Goal: Transaction & Acquisition: Subscribe to service/newsletter

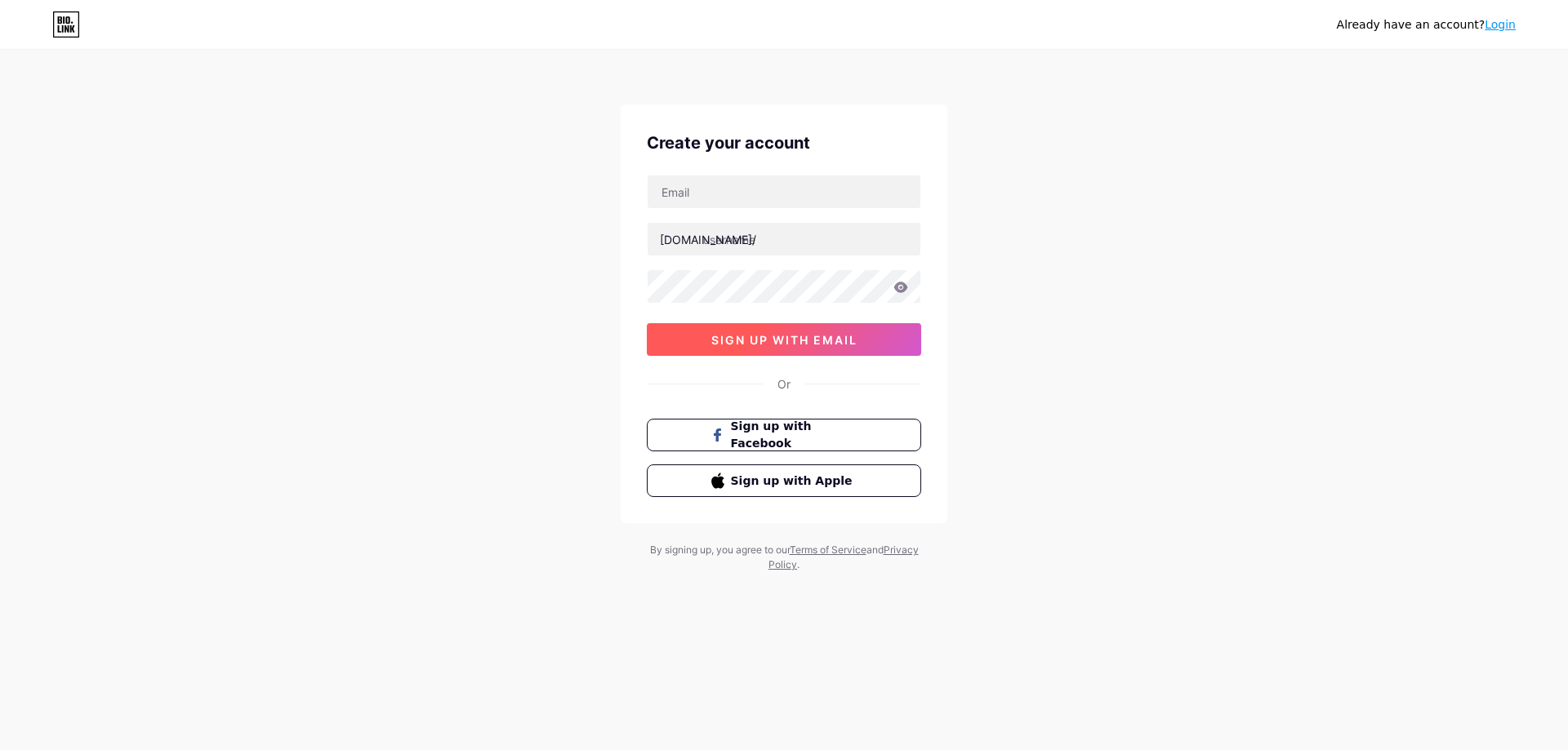
click at [810, 338] on span "sign up with email" at bounding box center [784, 340] width 146 height 14
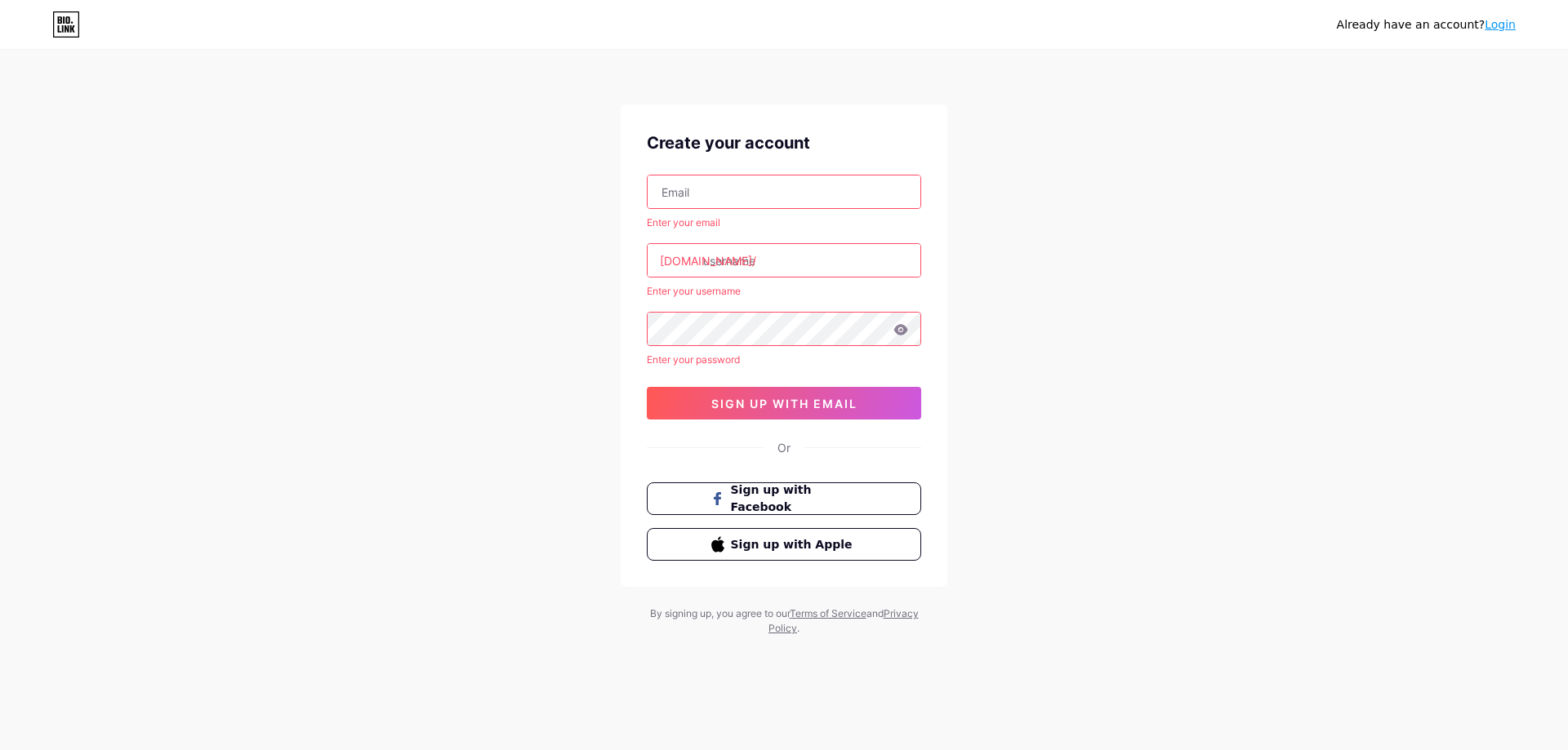
click at [755, 205] on input "text" at bounding box center [784, 191] width 273 height 32
paste input "[EMAIL_ADDRESS][DOMAIN_NAME]"
type input "[EMAIL_ADDRESS][DOMAIN_NAME]"
click at [865, 266] on input "text" at bounding box center [784, 260] width 273 height 32
paste input "seecitydestination"
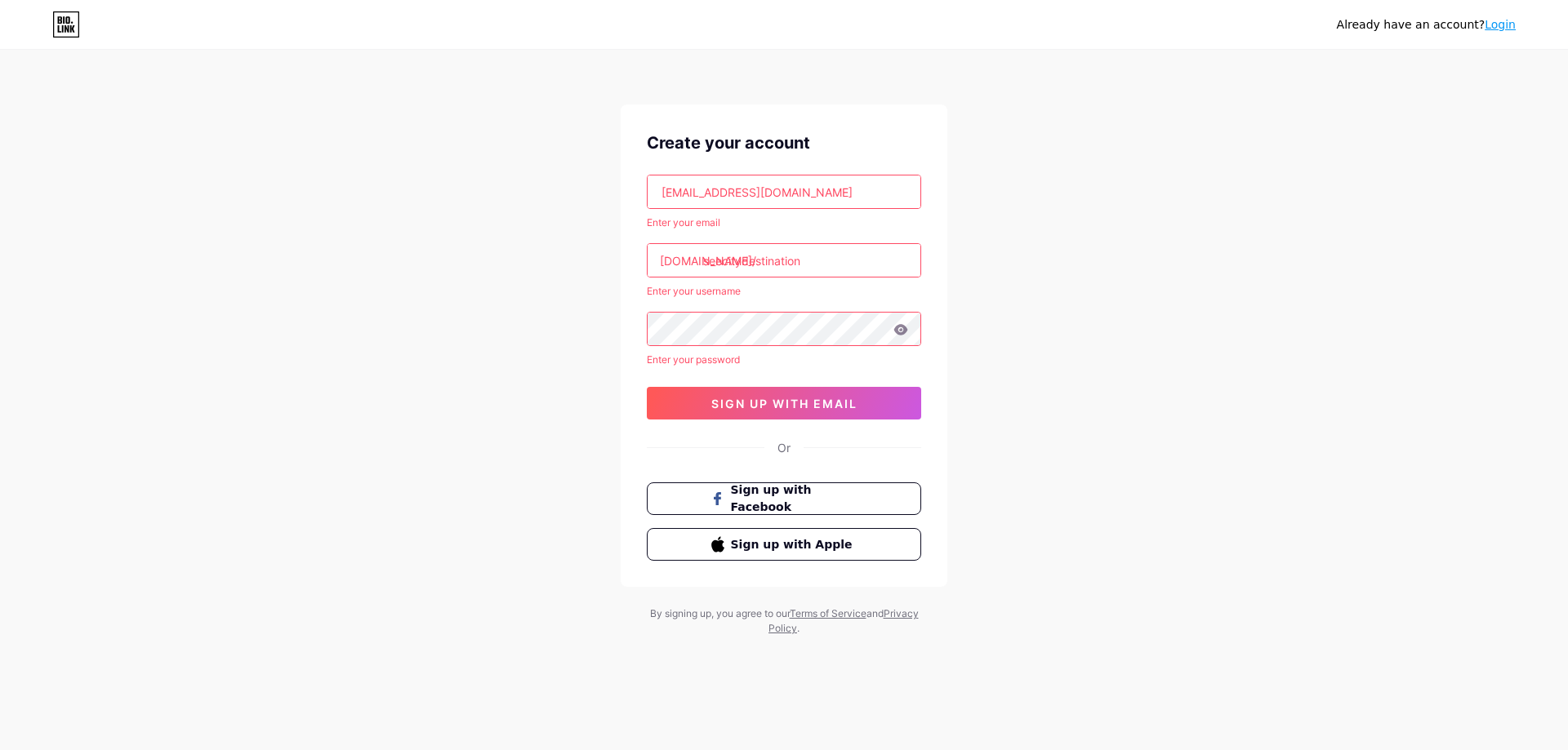
type input "seecitydestination"
click at [753, 353] on div "Enter your password" at bounding box center [784, 360] width 275 height 15
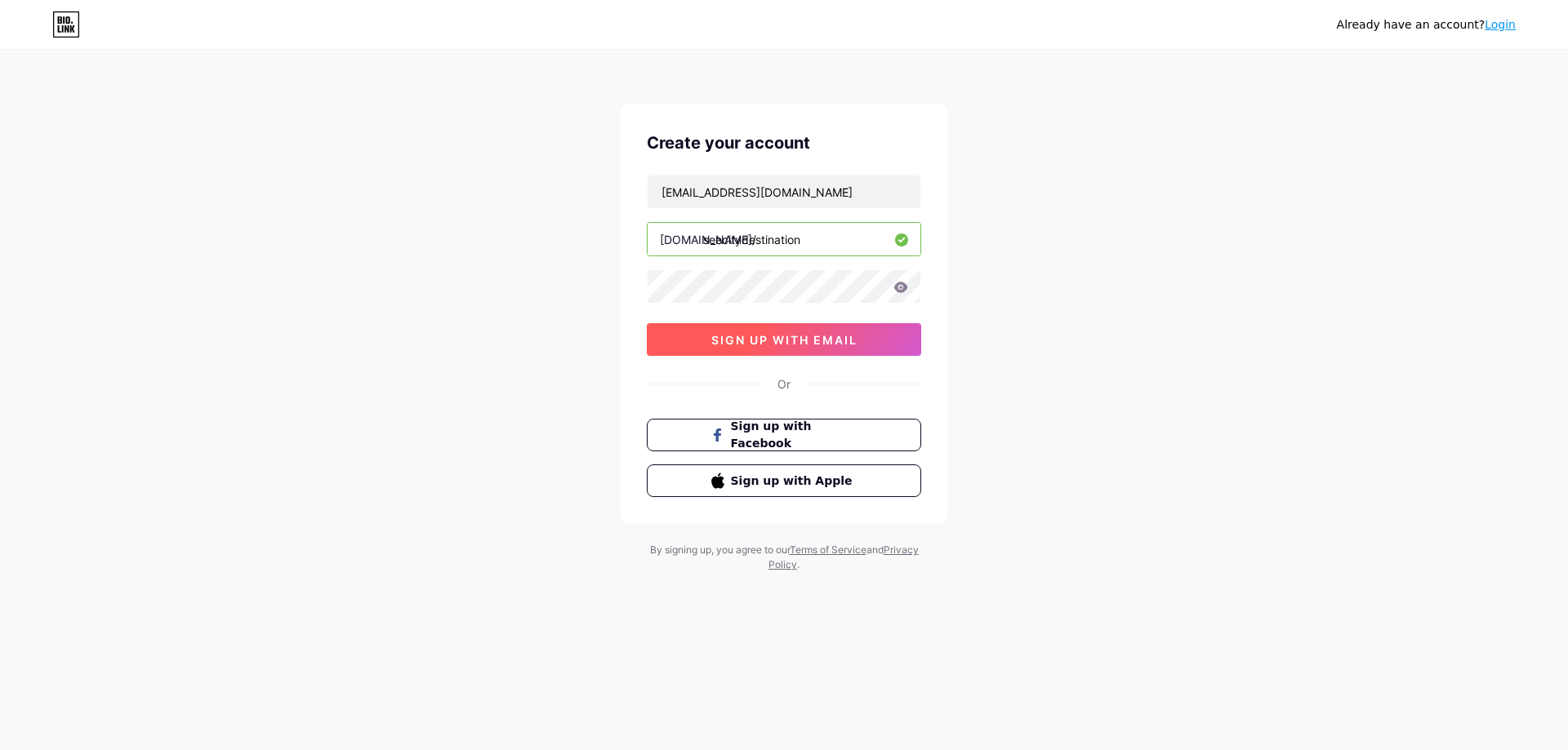
click at [768, 337] on span "sign up with email" at bounding box center [784, 340] width 146 height 14
click at [895, 282] on icon at bounding box center [901, 287] width 15 height 11
click at [901, 283] on icon at bounding box center [901, 286] width 14 height 10
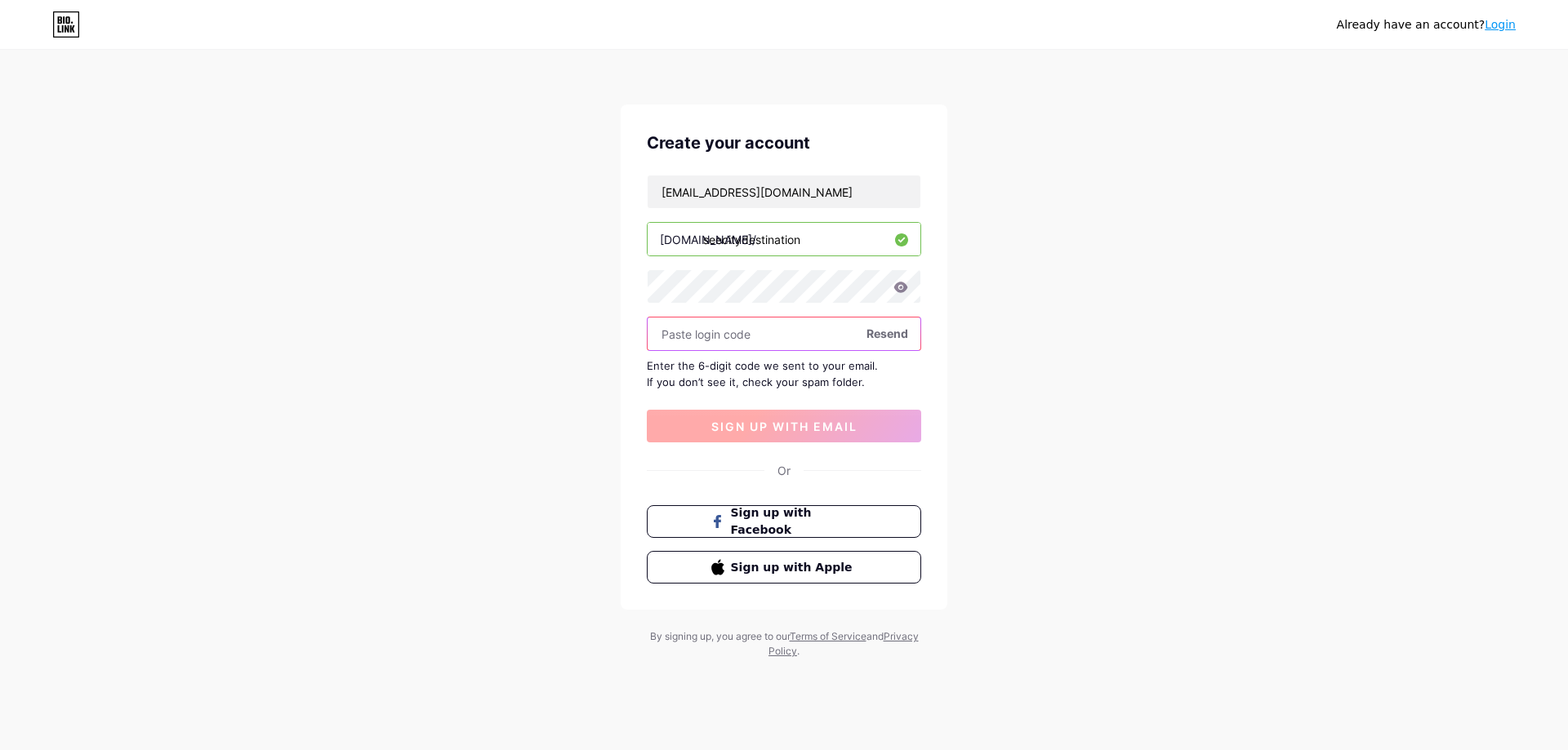
paste input "787073"
type input "787073"
click at [782, 429] on span "sign up with email" at bounding box center [784, 426] width 146 height 14
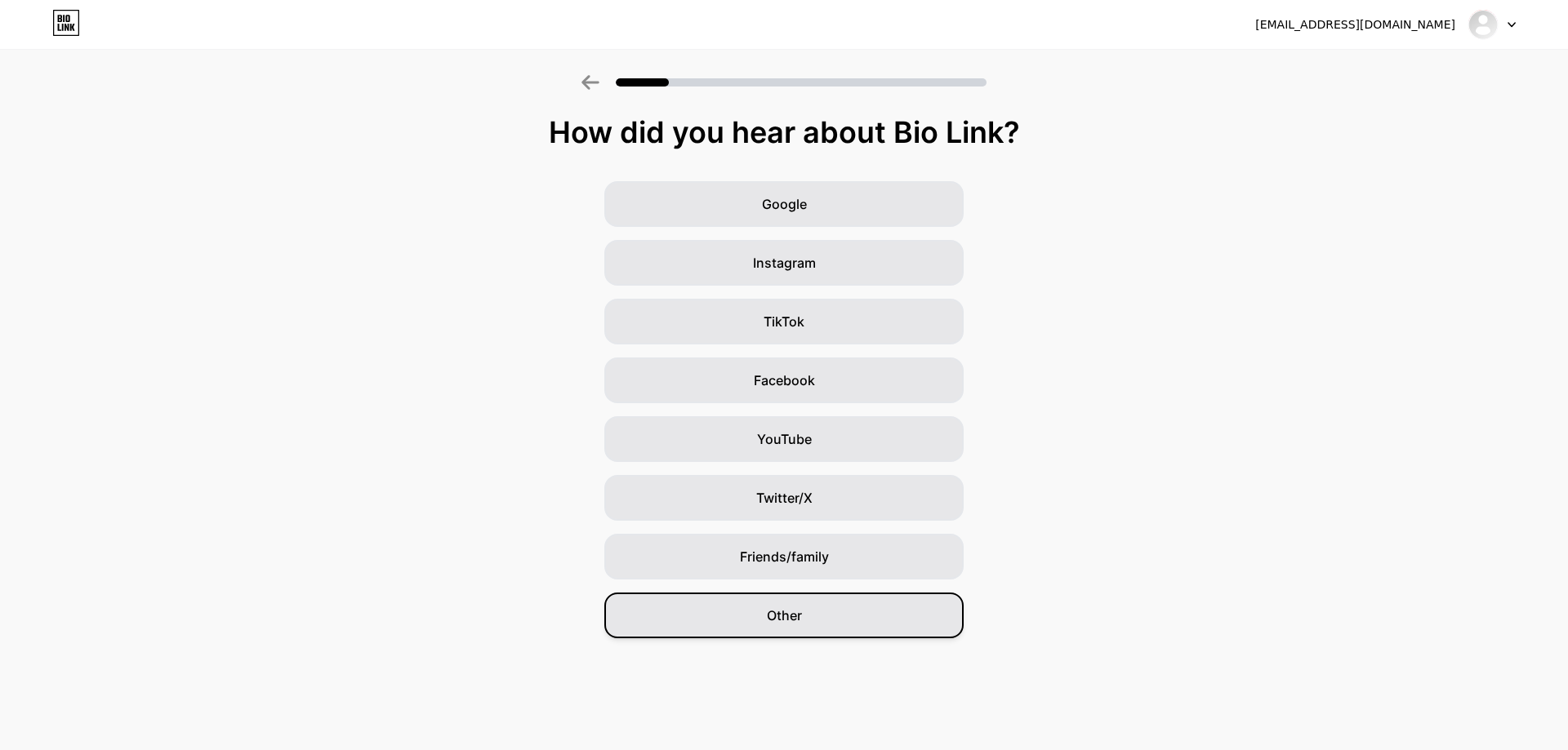
click at [810, 614] on div "Other" at bounding box center [784, 615] width 359 height 45
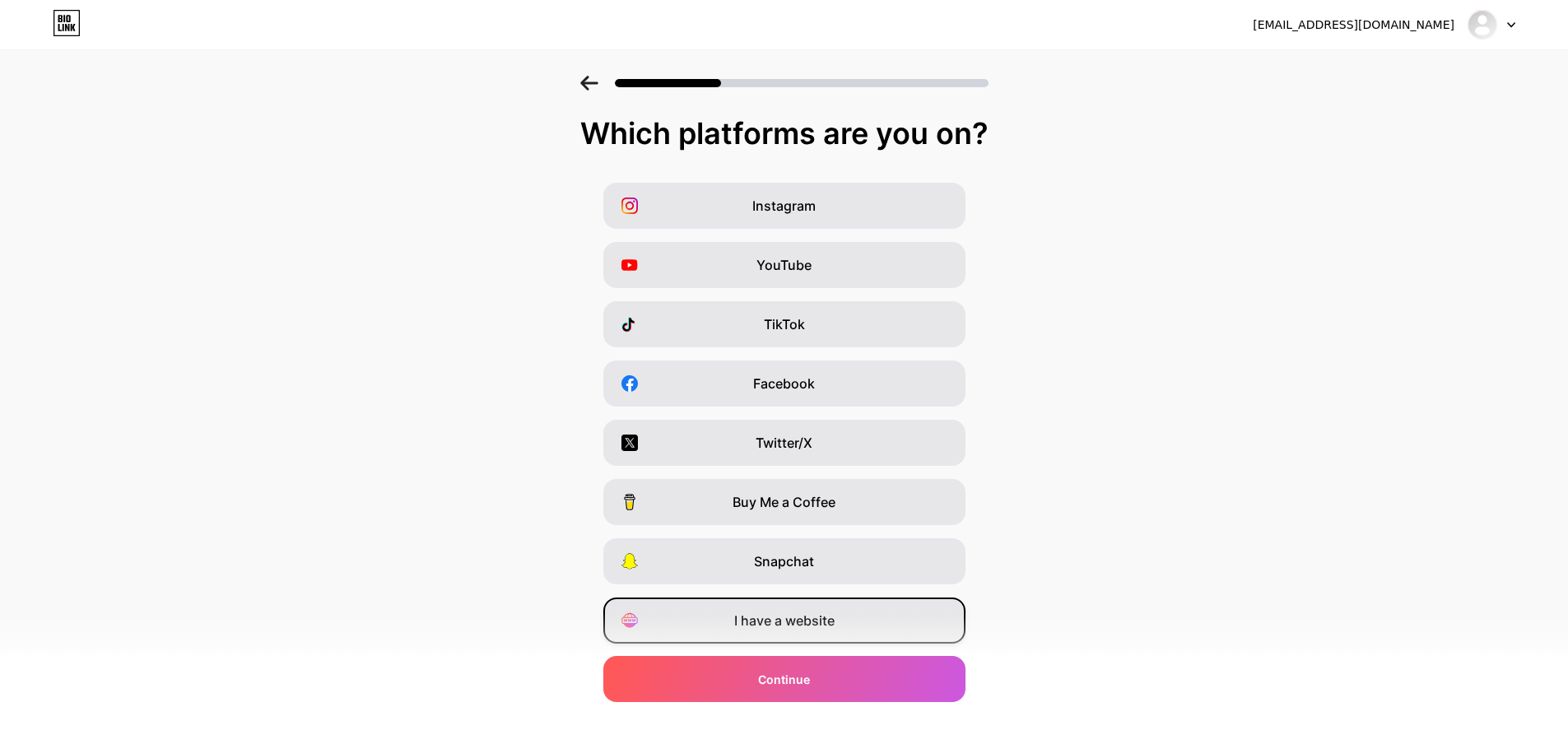
click at [818, 620] on span "I have a website" at bounding box center [784, 620] width 100 height 20
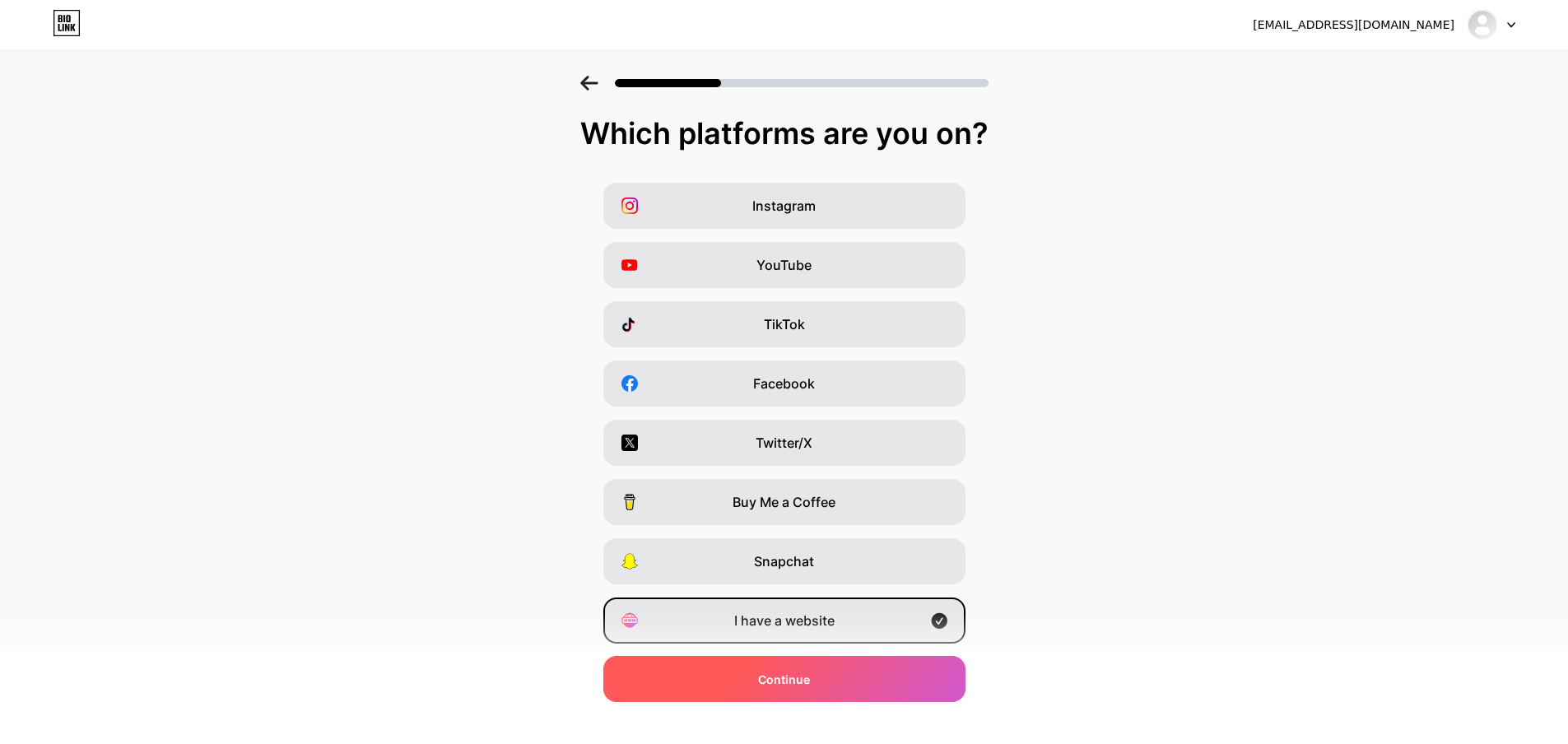
click at [812, 667] on div "Continue" at bounding box center [784, 678] width 362 height 46
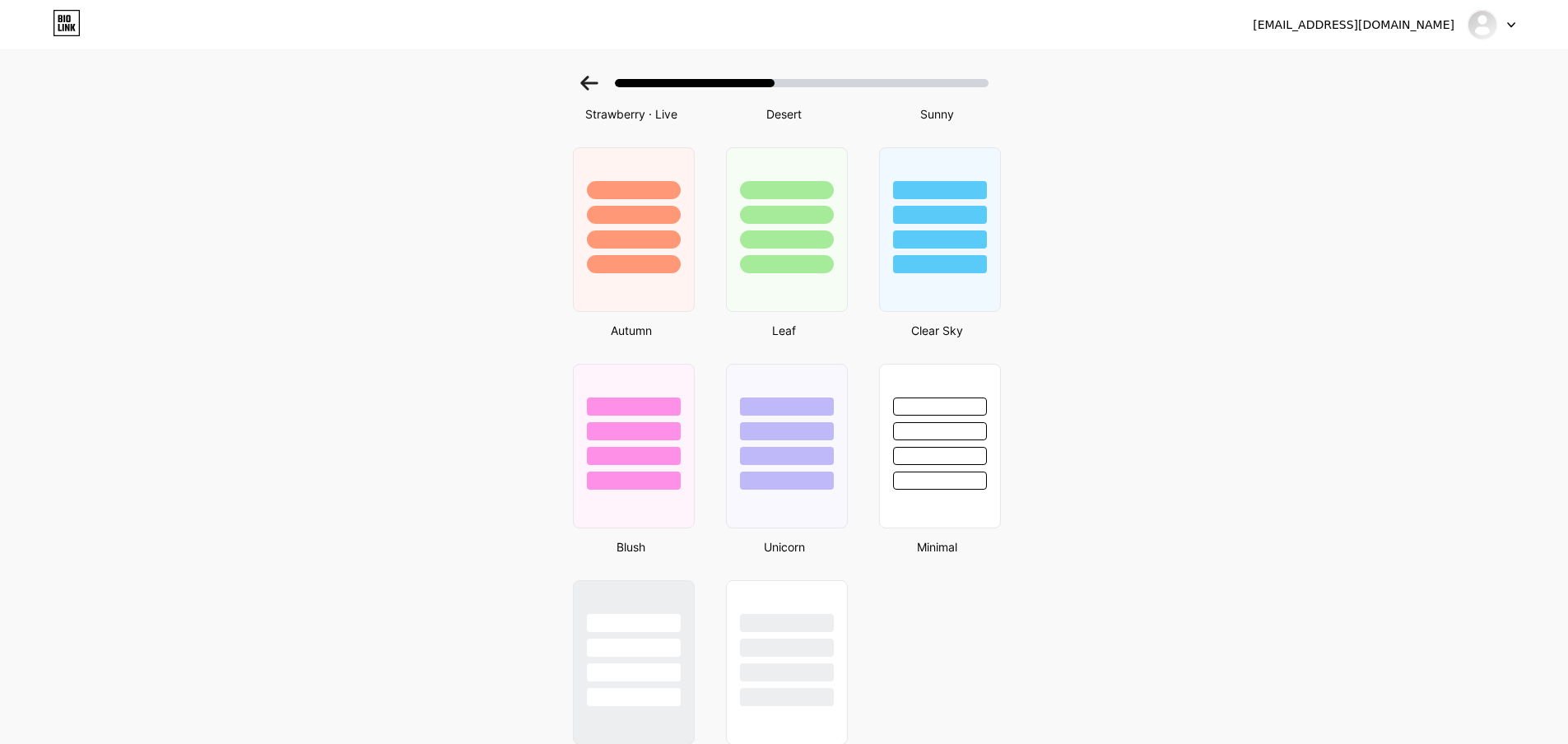
scroll to position [970, 0]
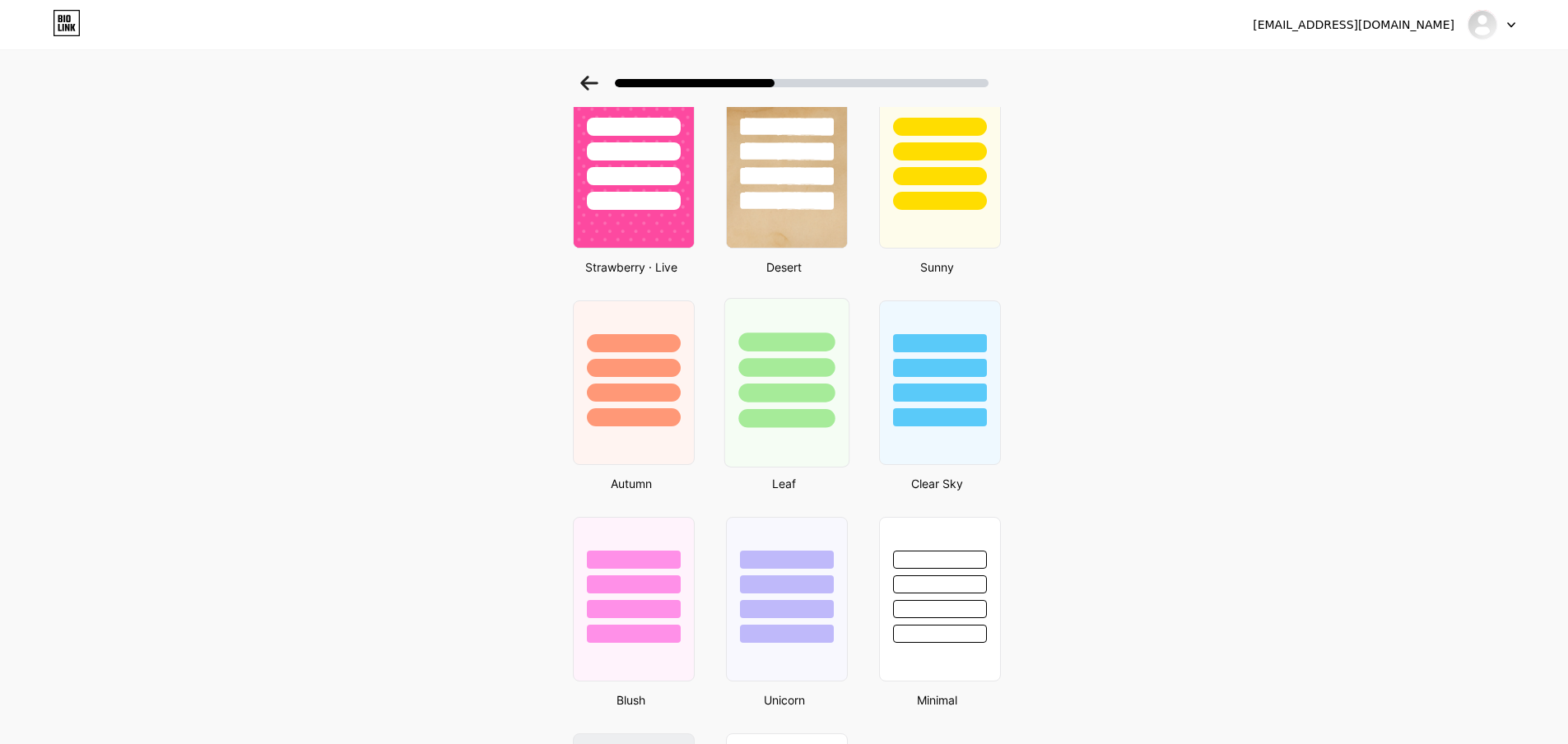
click at [823, 383] on div at bounding box center [786, 363] width 123 height 129
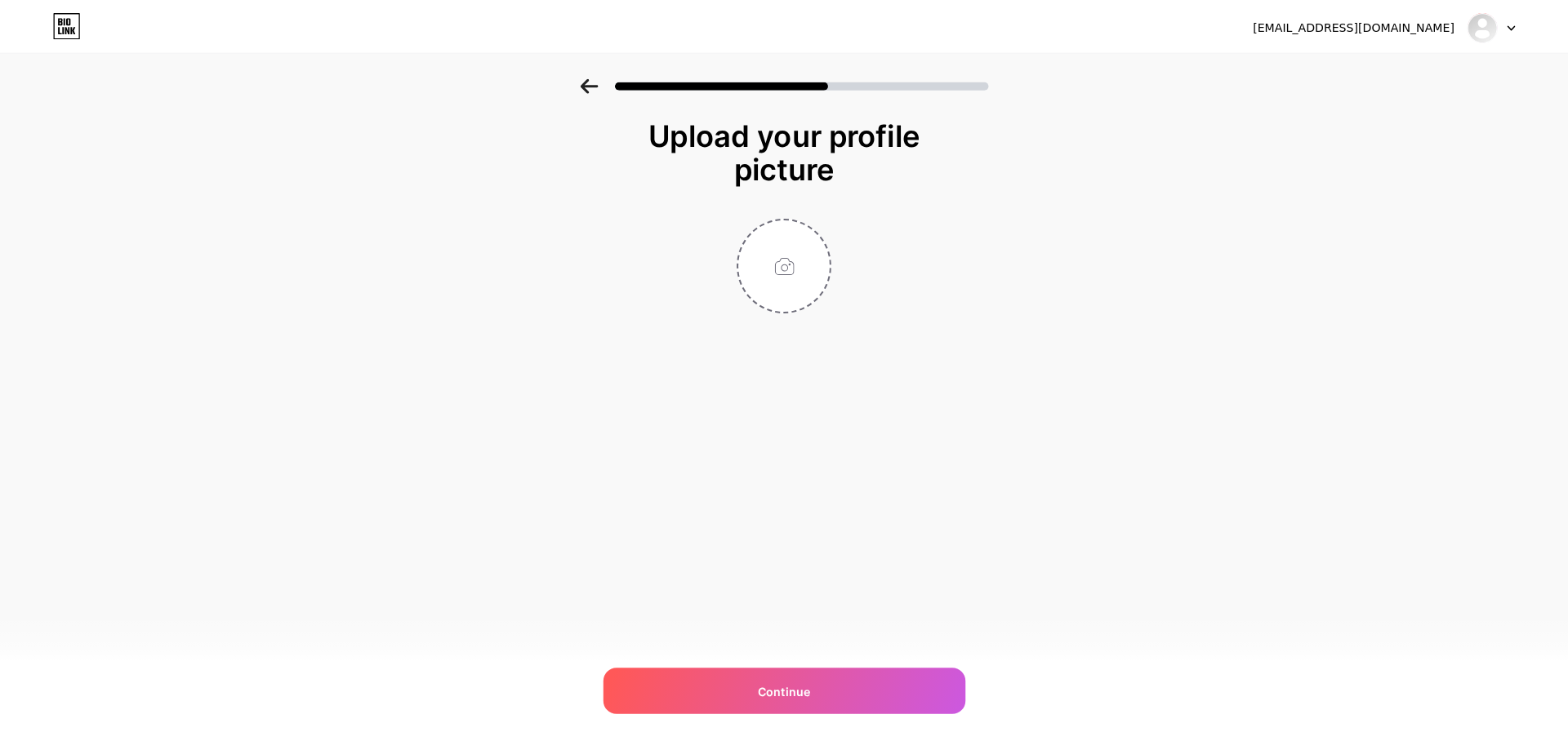
scroll to position [0, 0]
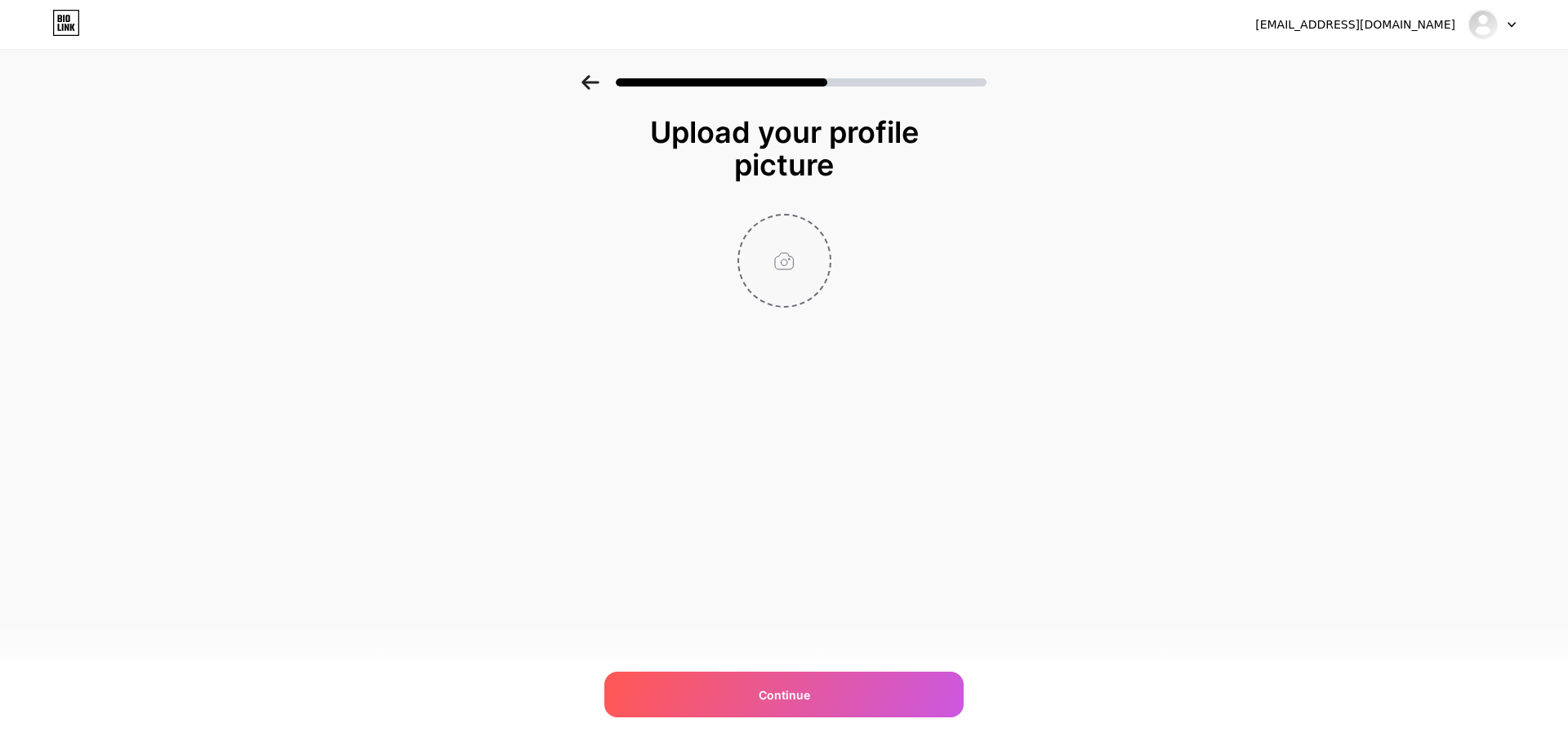
click at [776, 275] on input "file" at bounding box center [784, 261] width 91 height 91
type input "C:\fakepath\See City Destination - Logo.png"
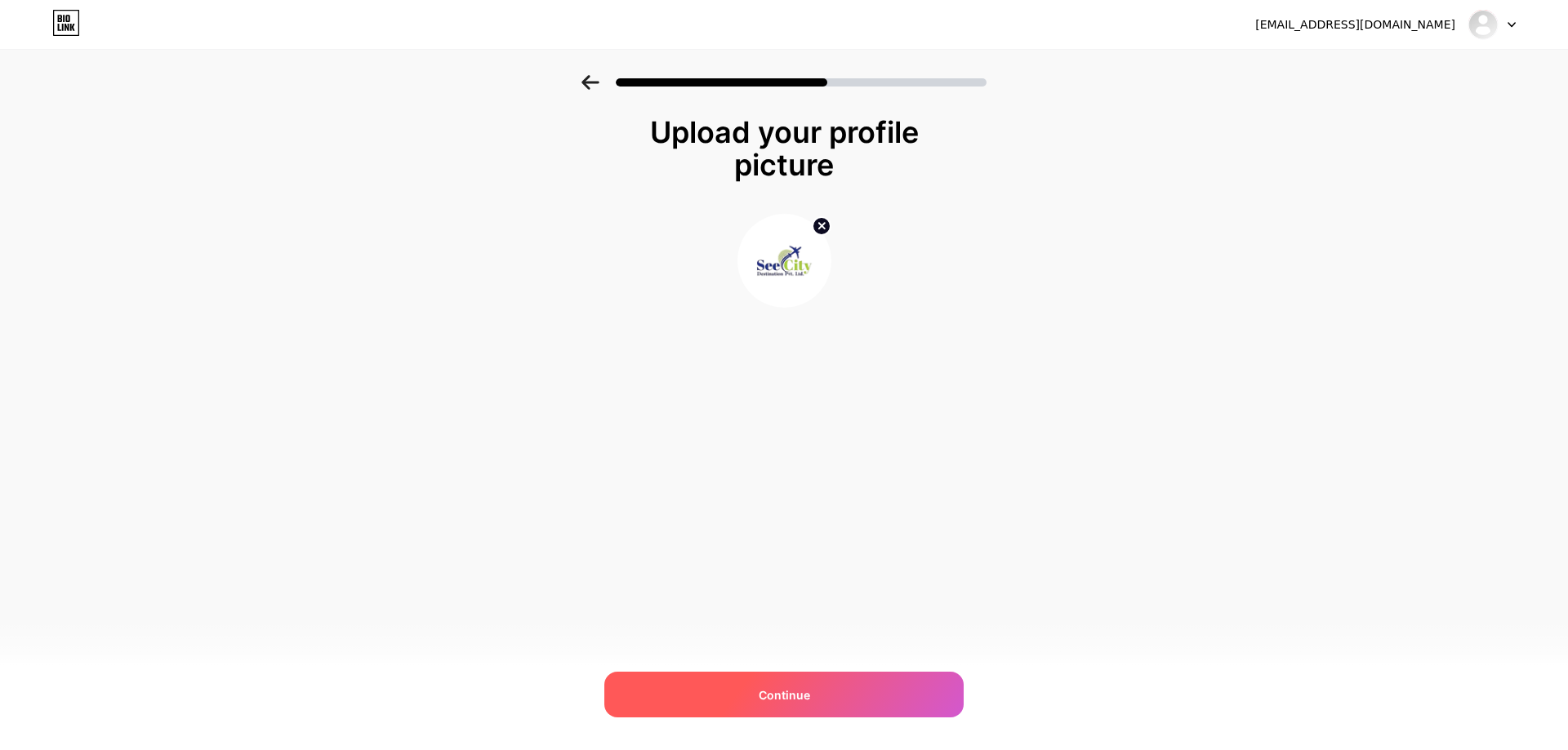
click at [791, 699] on span "Continue" at bounding box center [784, 695] width 51 height 17
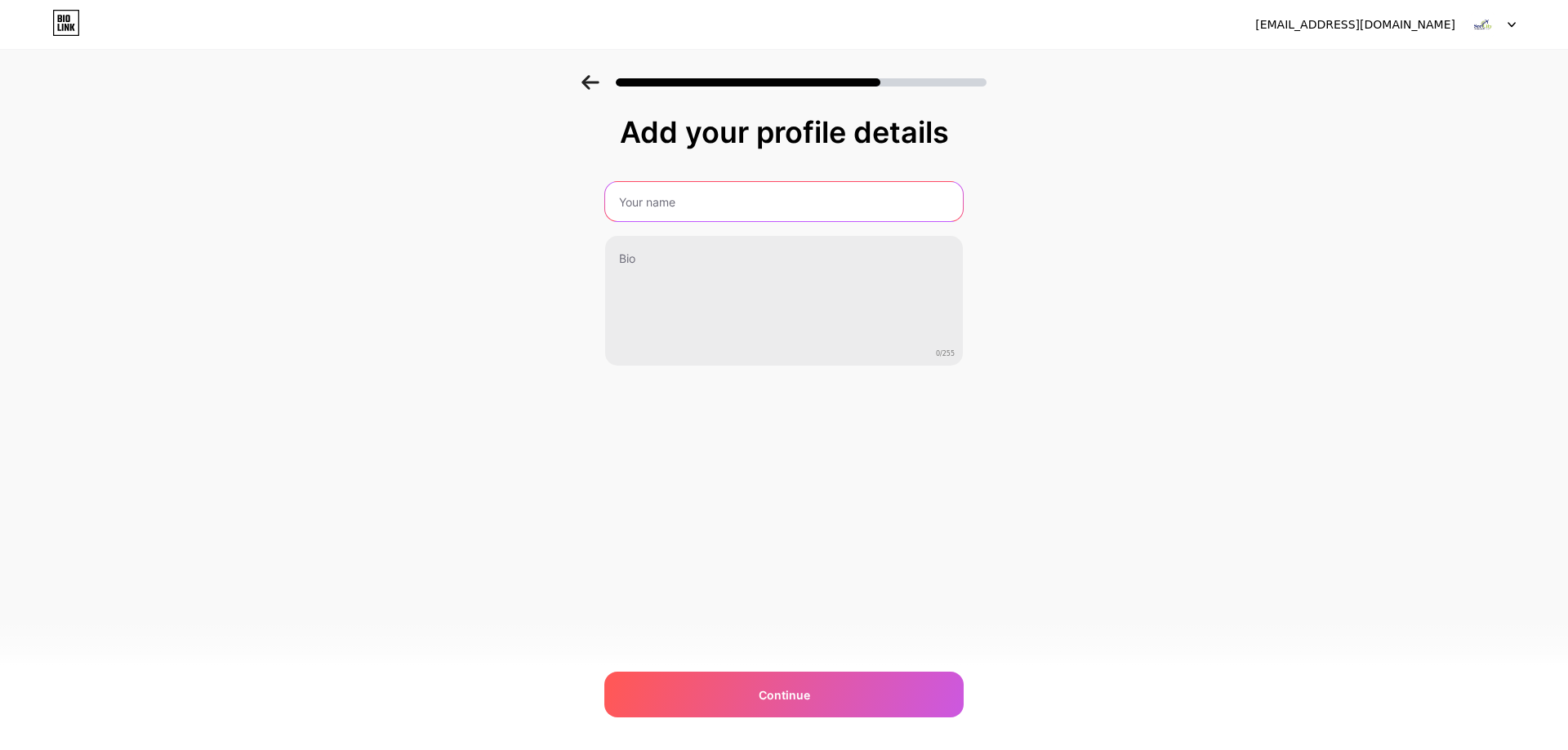
click at [762, 210] on input "text" at bounding box center [784, 201] width 357 height 39
paste input "See City Destination"
type input "See City Destination"
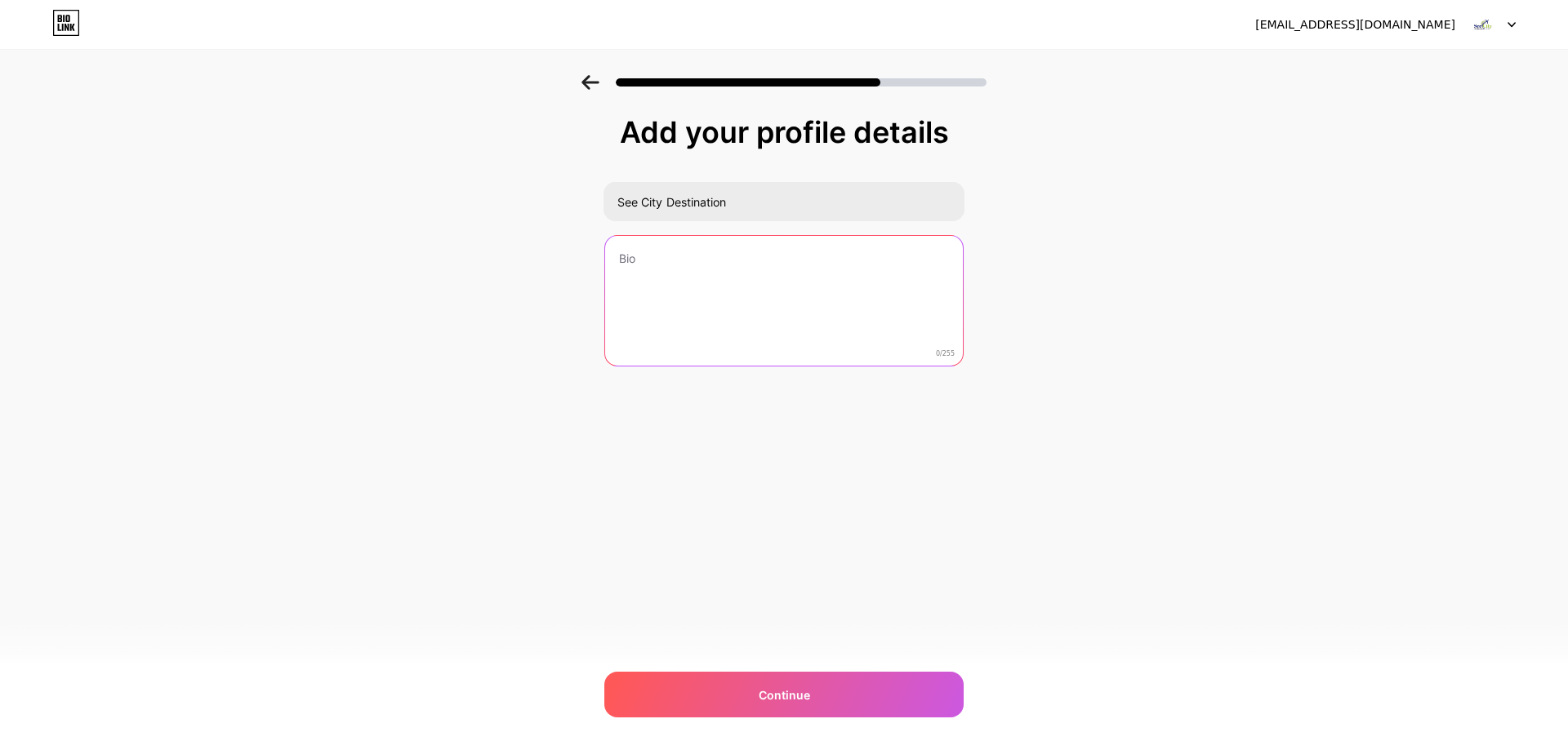
click at [714, 274] on textarea at bounding box center [784, 302] width 357 height 132
paste textarea "See City Destination Pvt Ltd – trusted travel agency in [GEOGRAPHIC_DATA] for t…"
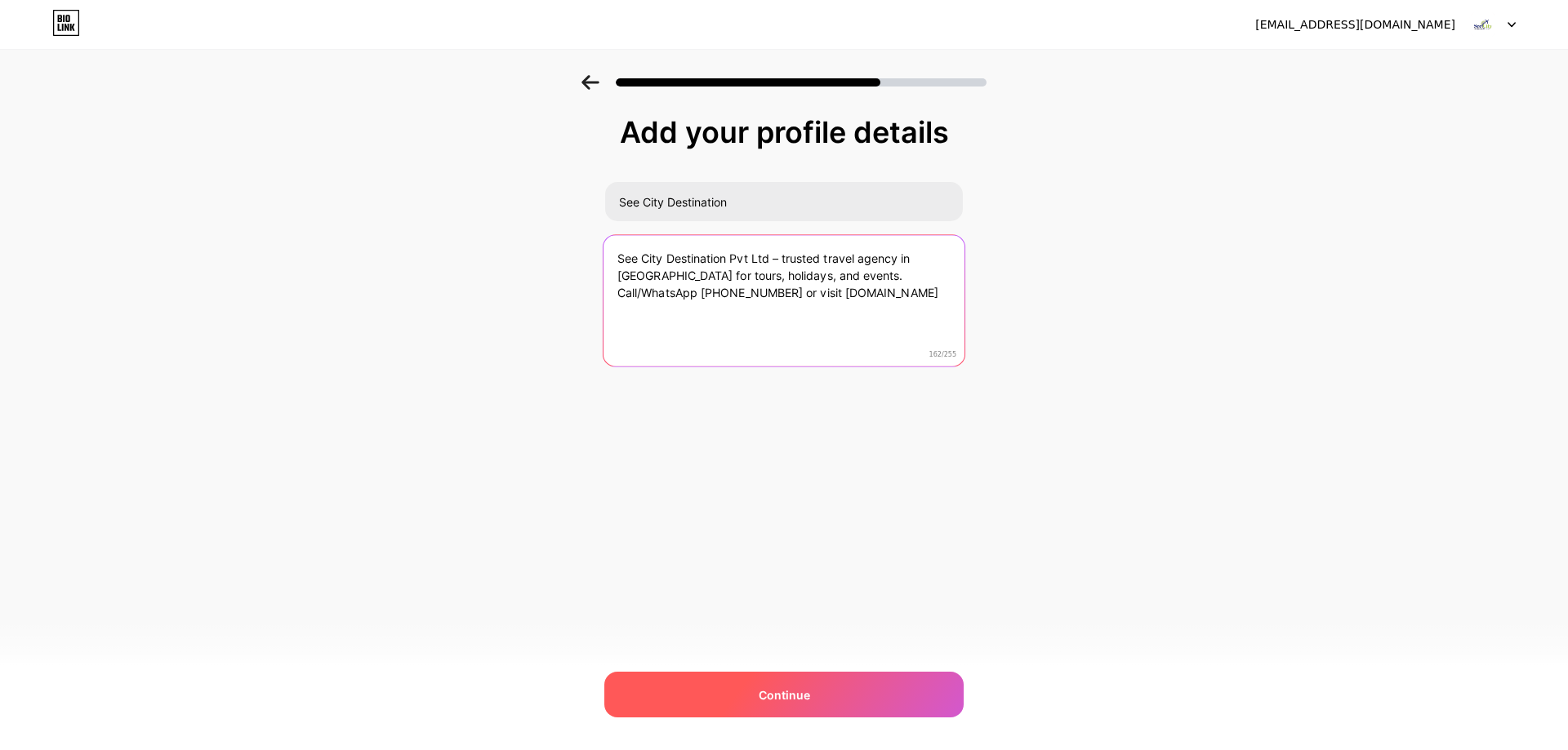
type textarea "See City Destination Pvt Ltd – trusted travel agency in [GEOGRAPHIC_DATA] for t…"
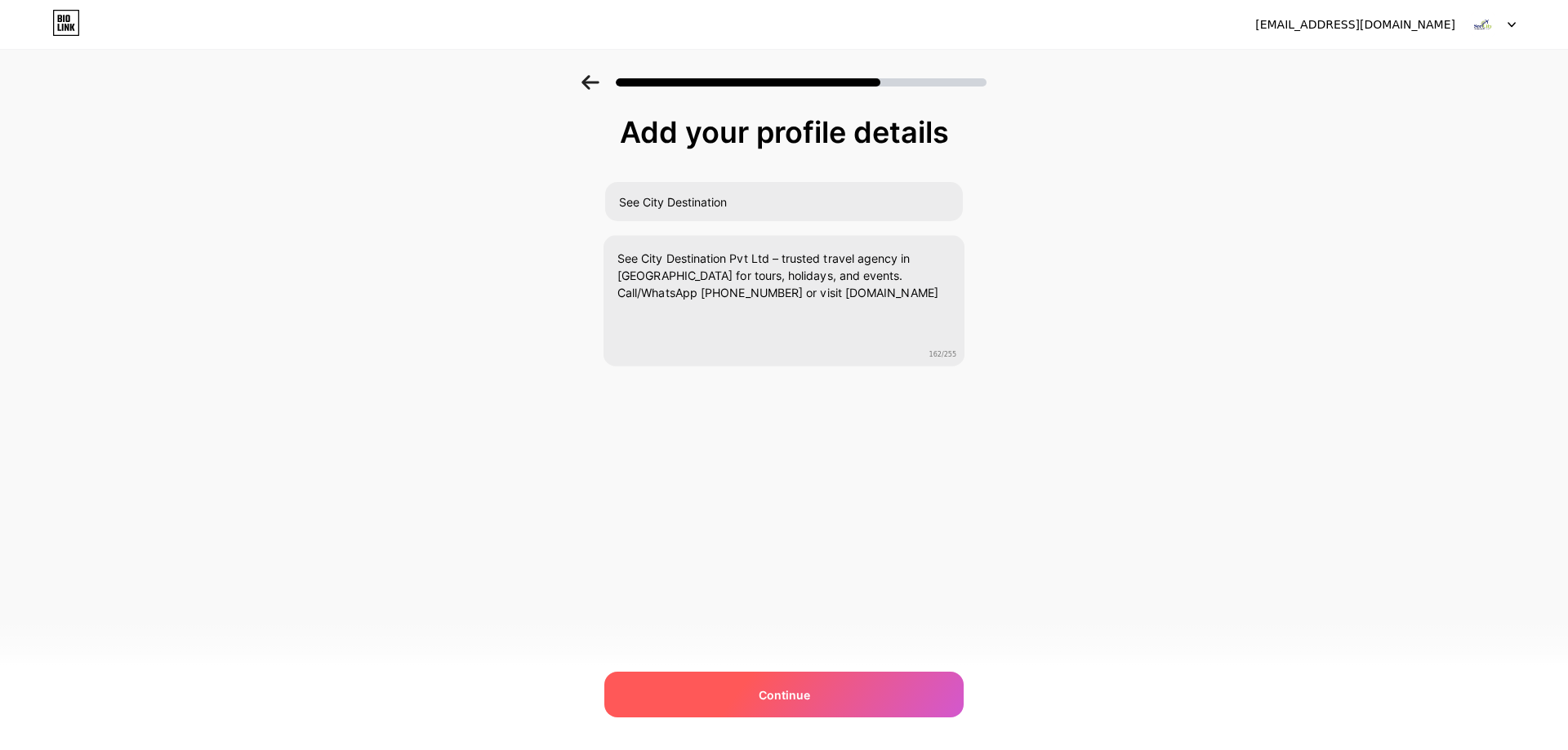
click at [867, 679] on div "Continue" at bounding box center [784, 694] width 359 height 45
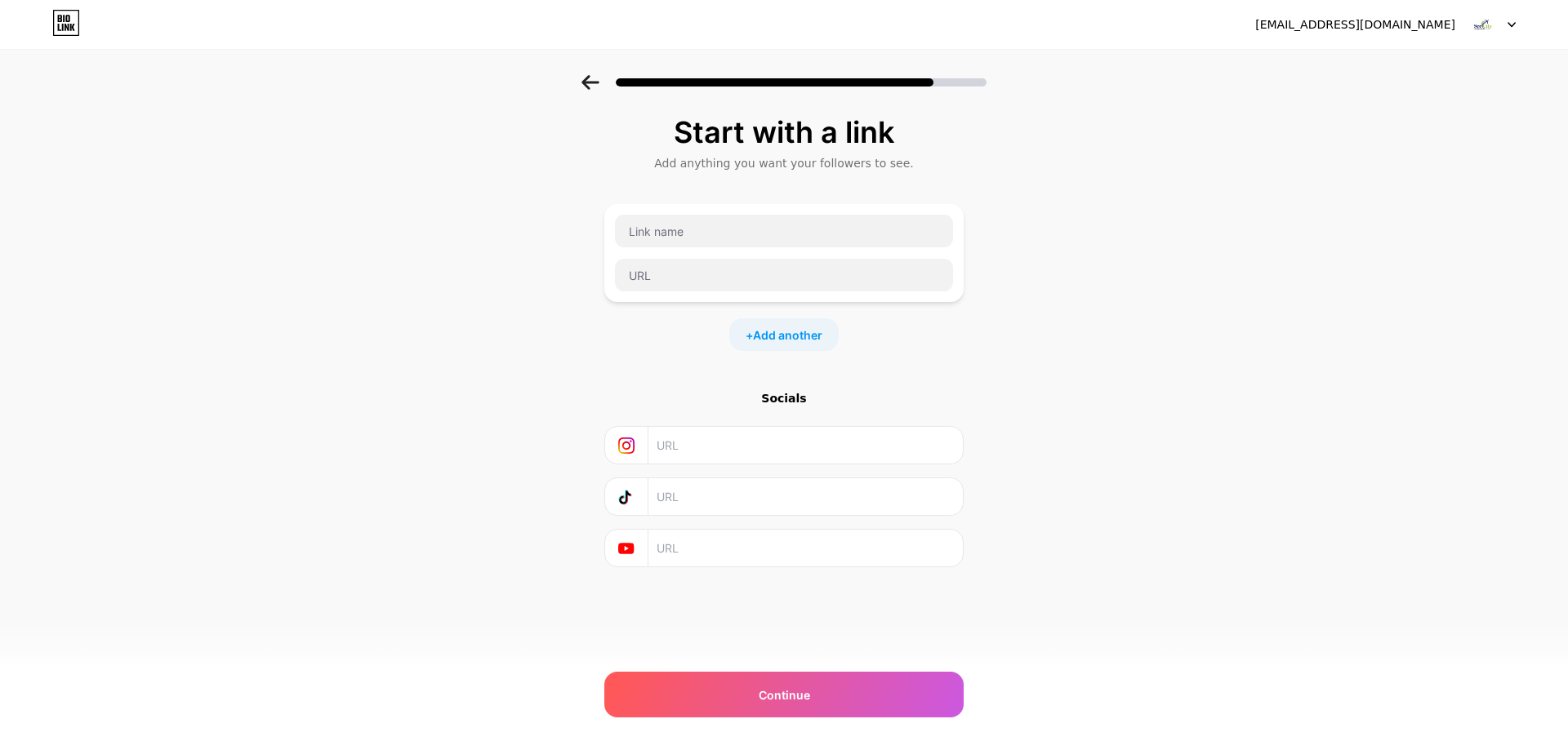
click at [689, 464] on div "Socials" at bounding box center [784, 478] width 359 height 177
click at [684, 457] on input "text" at bounding box center [804, 446] width 296 height 37
click at [683, 451] on input "text" at bounding box center [804, 446] width 296 height 37
paste input "[URL][DOMAIN_NAME]"
type input "[URL][DOMAIN_NAME]"
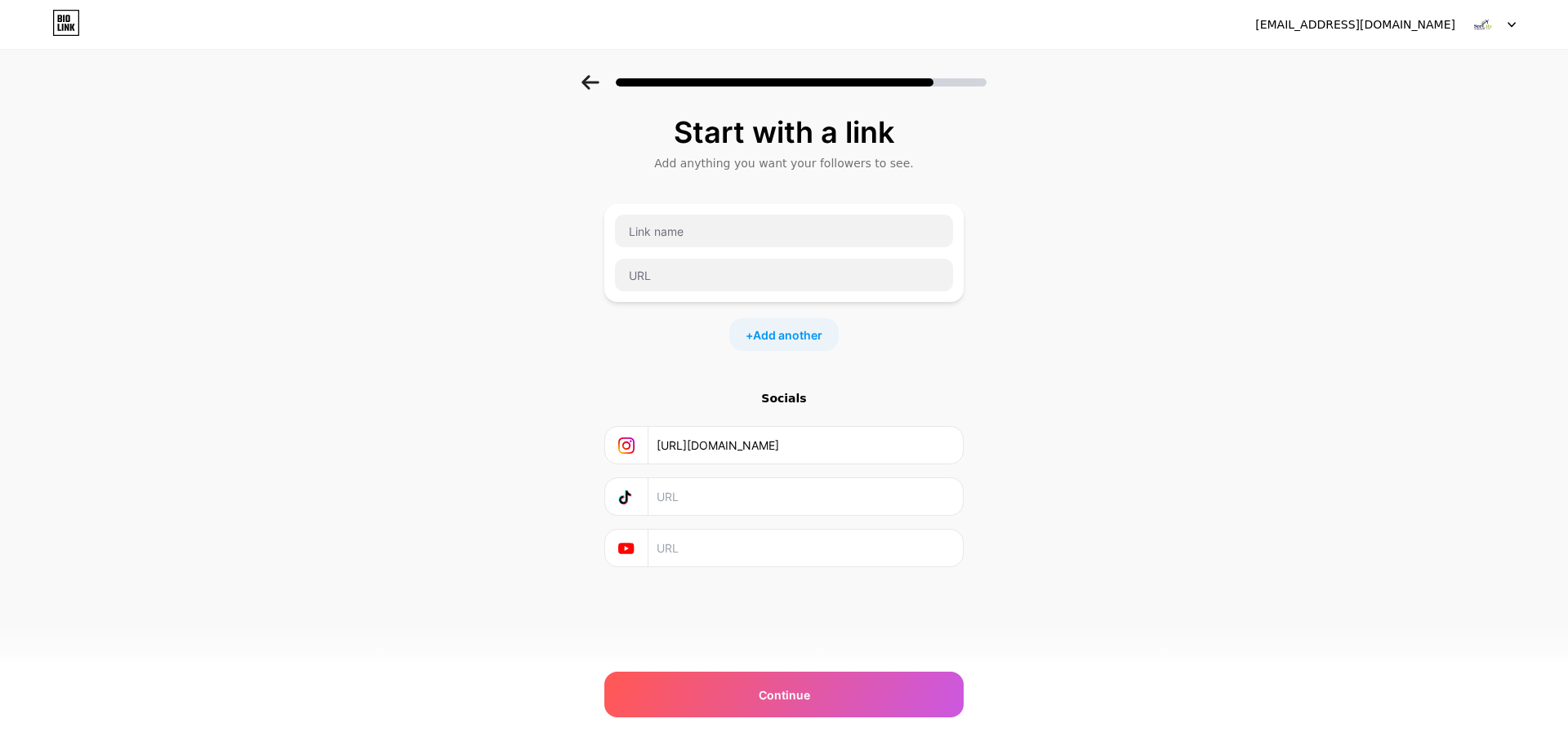
click at [698, 535] on input "text" at bounding box center [804, 549] width 296 height 37
paste input "[URL][DOMAIN_NAME]"
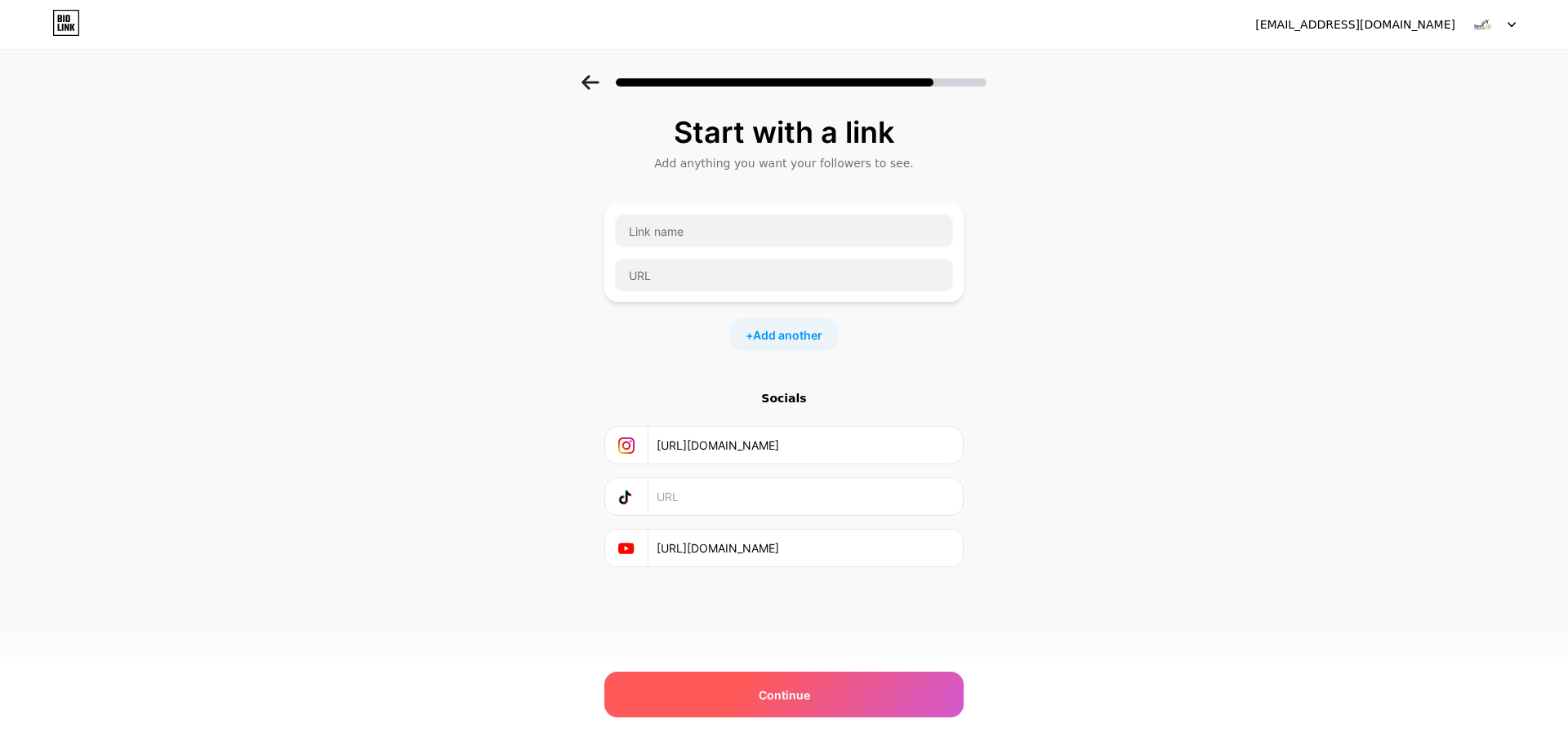
scroll to position [0, 64]
type input "[URL][DOMAIN_NAME]"
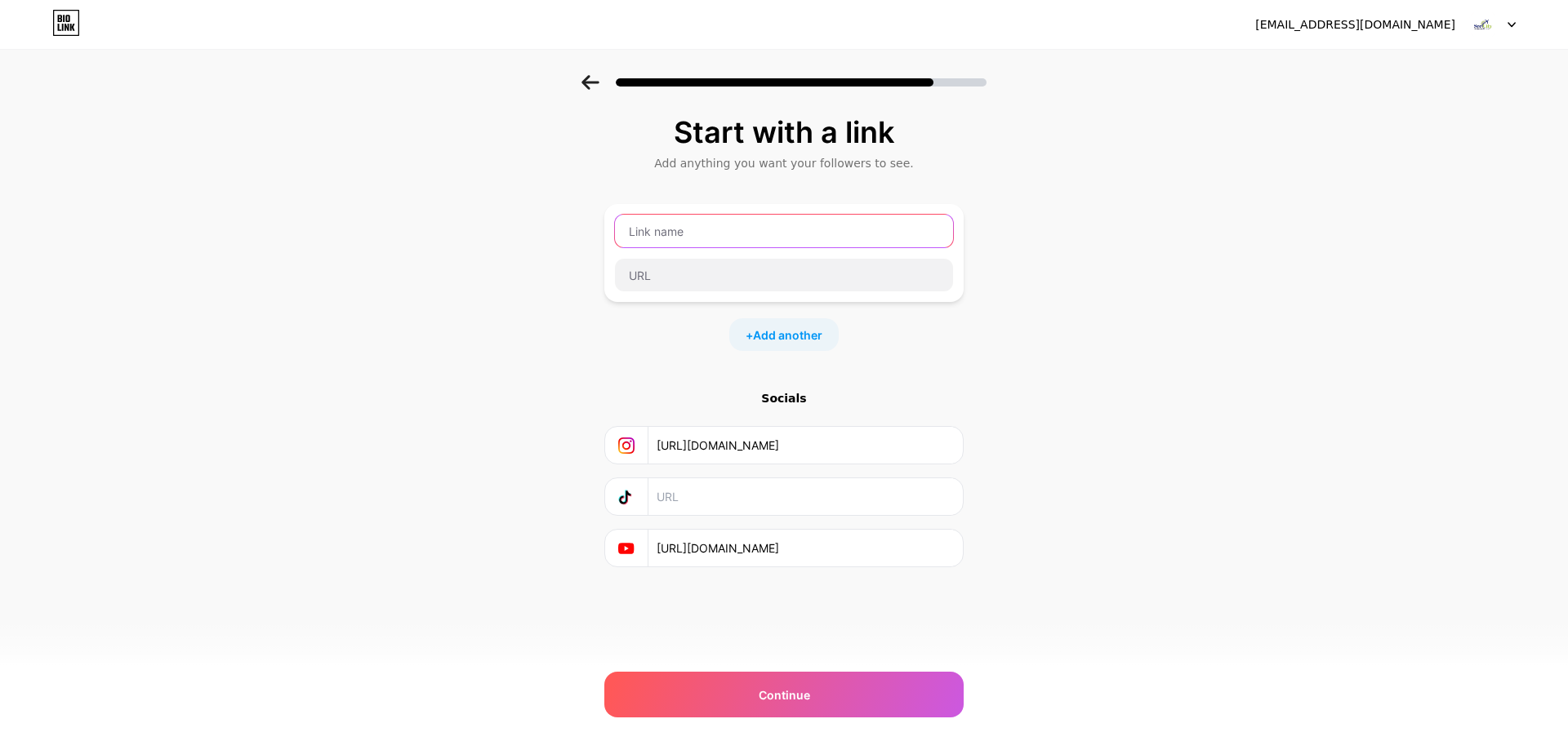
click at [660, 232] on input "text" at bounding box center [784, 230] width 338 height 32
paste input "Top 10 Interesting Facts About [PERSON_NAME]"
type input "Top 10 Interesting Facts About [PERSON_NAME]"
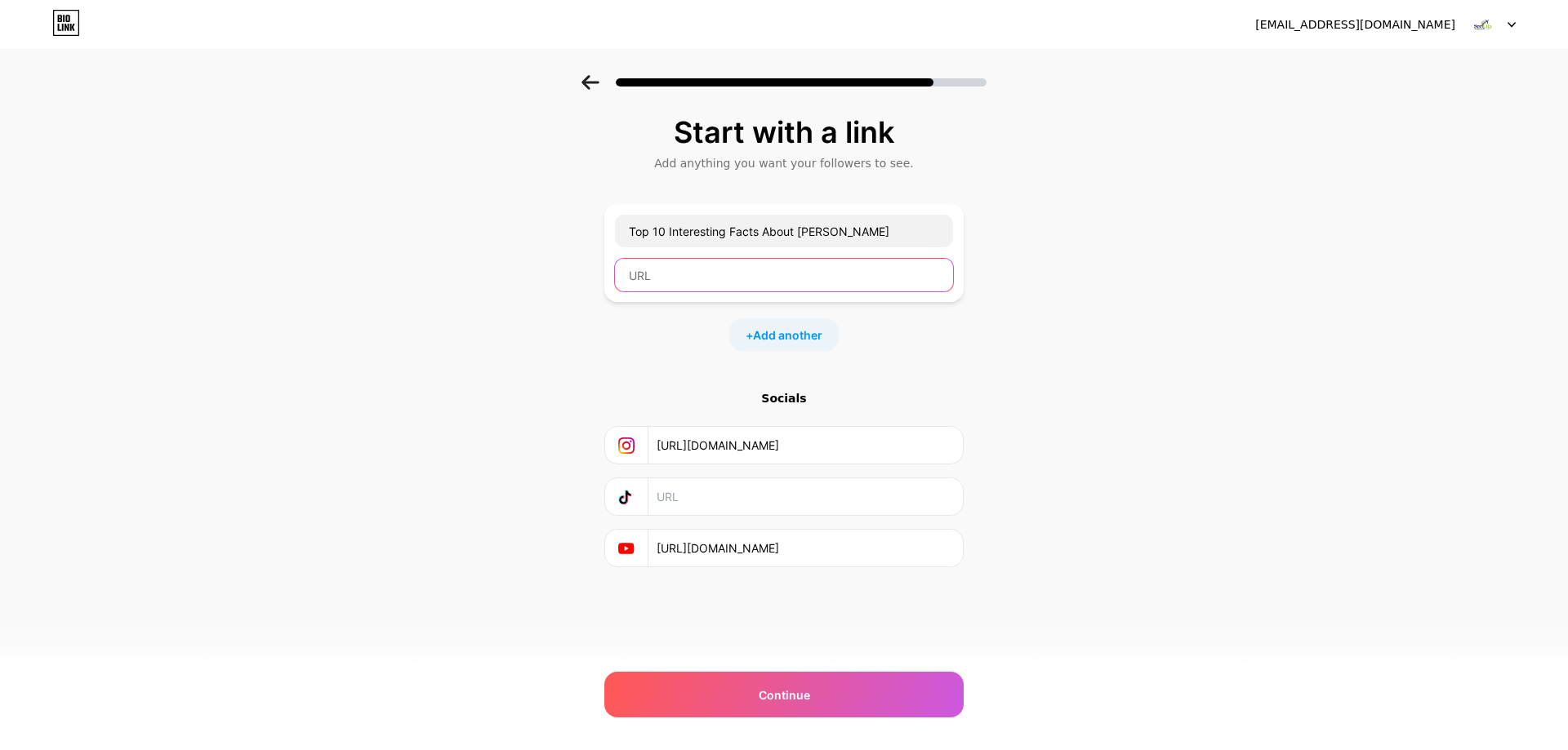
click at [657, 270] on input "text" at bounding box center [784, 275] width 338 height 32
paste input "[URL][DOMAIN_NAME]"
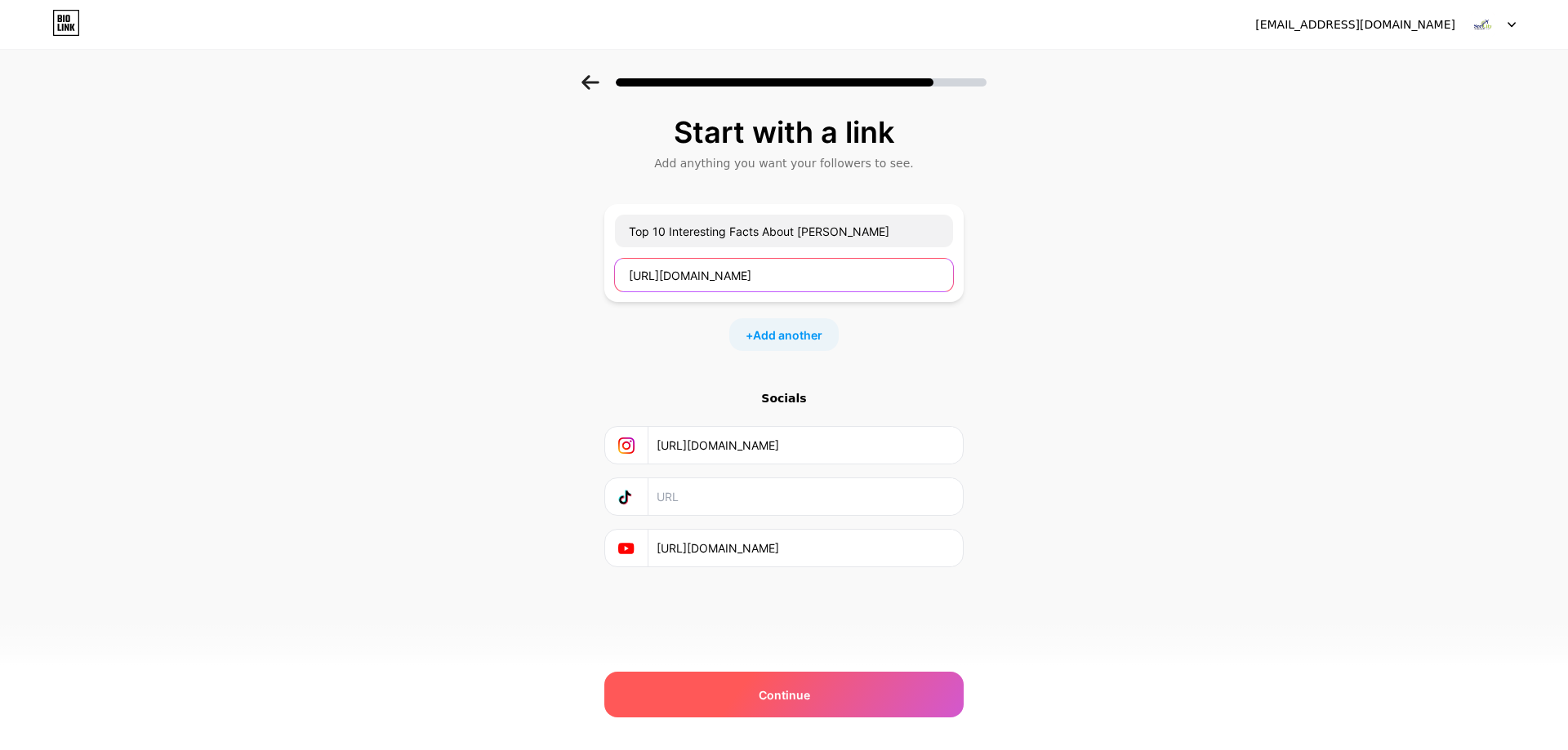
type input "[URL][DOMAIN_NAME]"
click at [895, 701] on div "Continue" at bounding box center [784, 694] width 359 height 45
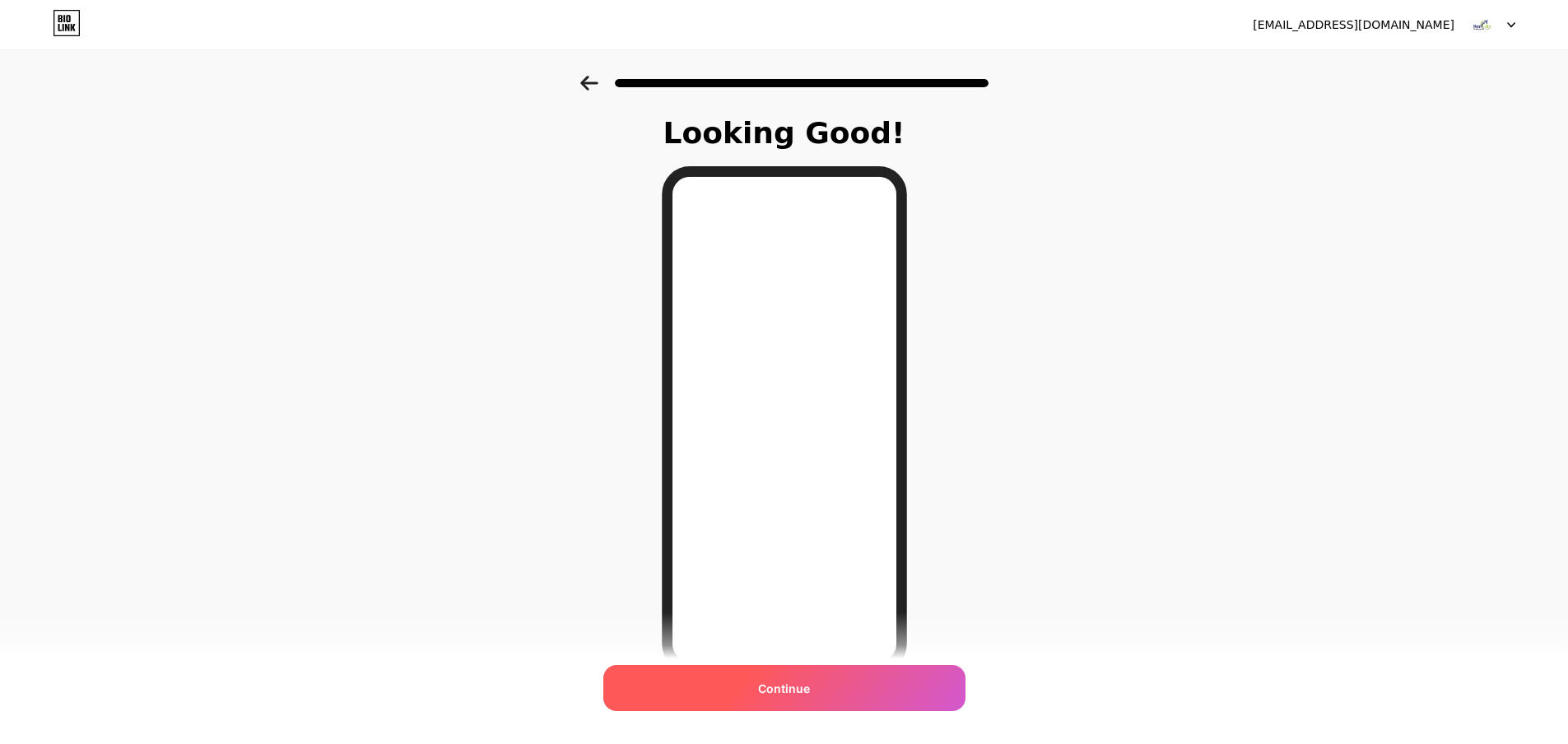
click at [861, 666] on div "Continue" at bounding box center [784, 688] width 362 height 46
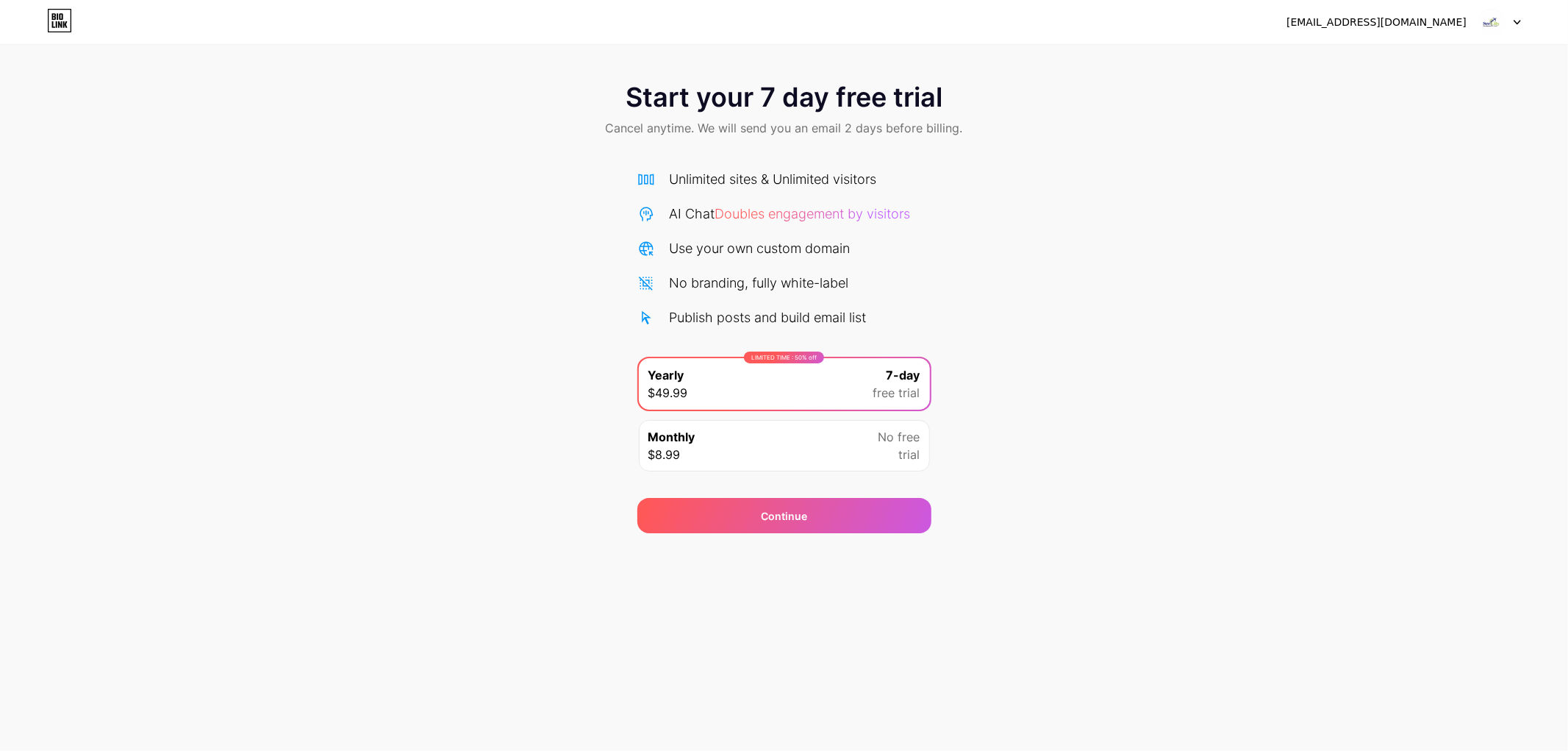
click at [1411, 25] on img at bounding box center [1491, 22] width 28 height 28
click at [1411, 13] on div "[EMAIL_ADDRESS][DOMAIN_NAME]" at bounding box center [1403, 23] width 235 height 27
click at [1411, 28] on div at bounding box center [1499, 23] width 43 height 27
click at [1487, 28] on img at bounding box center [1491, 22] width 28 height 28
click at [717, 253] on div "Use your own custom domain" at bounding box center [760, 248] width 181 height 20
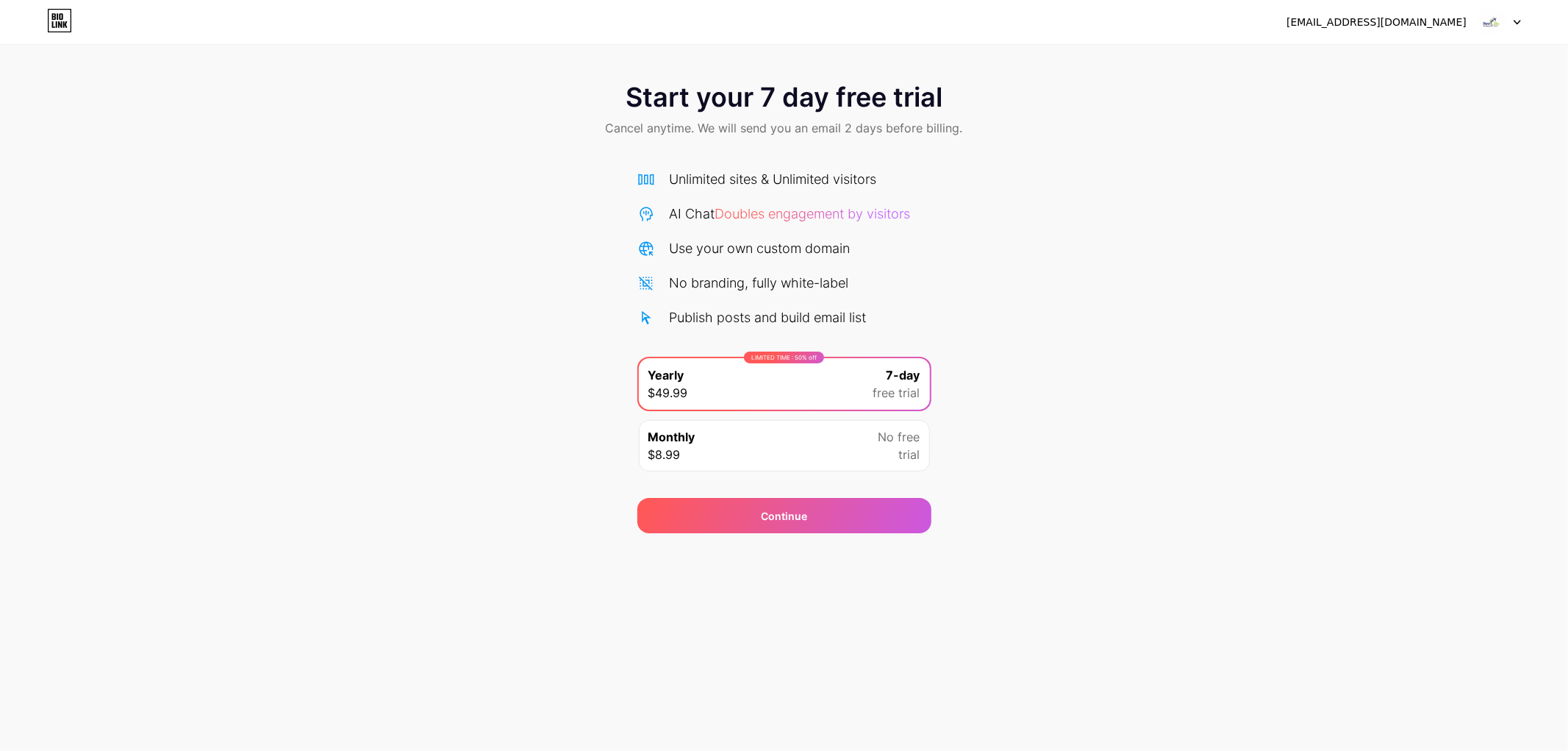
click at [699, 277] on div "No branding, fully white-label" at bounding box center [759, 283] width 180 height 20
click at [699, 306] on div "Unlimited sites & Unlimited visitors AI Chat Doubles engagement by visitors Use…" at bounding box center [785, 248] width 294 height 158
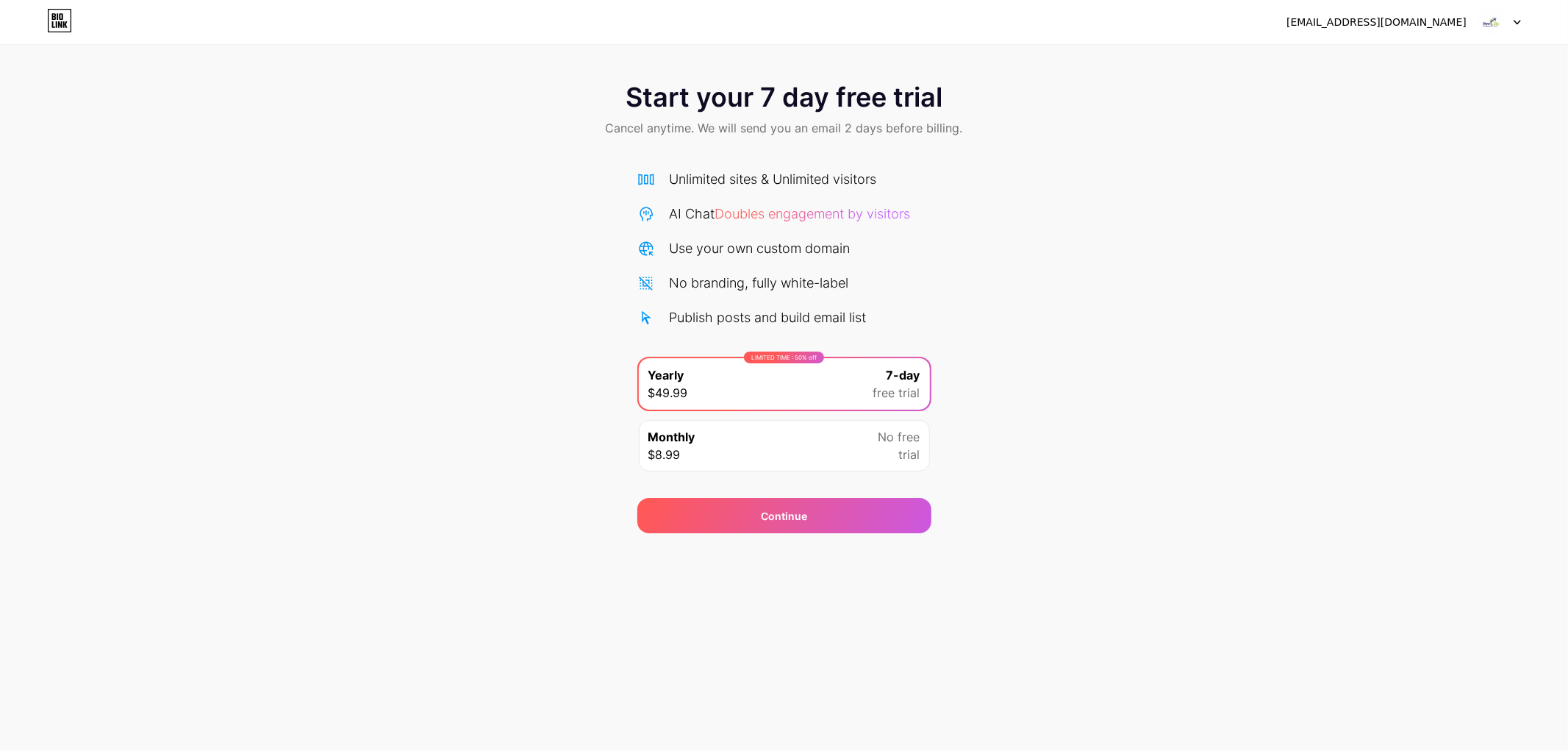
click at [848, 465] on div "Monthly $8.99 No free trial" at bounding box center [784, 446] width 291 height 52
click at [809, 364] on div "LIMITED TIME : 50% off Yearly $49.99 7-day free trial" at bounding box center [784, 384] width 291 height 52
